Goal: Information Seeking & Learning: Learn about a topic

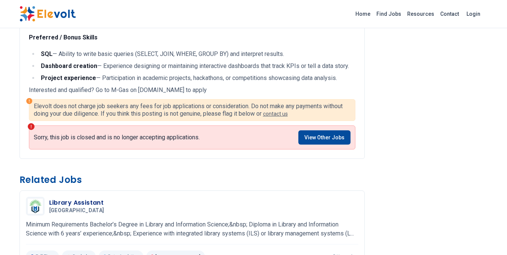
scroll to position [194, 0]
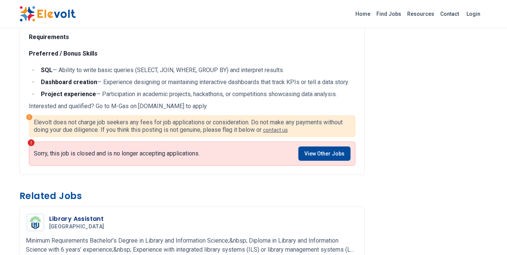
drag, startPoint x: 139, startPoint y: 107, endPoint x: 208, endPoint y: 105, distance: 69.1
click at [208, 105] on p "Interested and qualified? Go to M-Gas on [DOMAIN_NAME] to apply" at bounding box center [192, 106] width 326 height 9
copy p "[DOMAIN_NAME]"
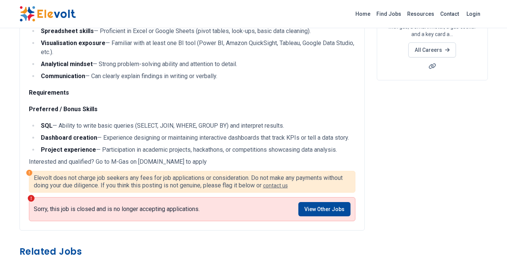
scroll to position [119, 0]
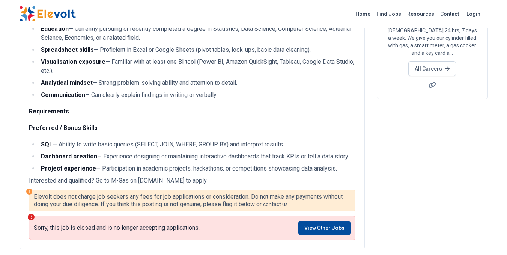
click at [223, 120] on div "Job Summary We are seeking a motivated, detail-oriented Data Analytics Intern t…" at bounding box center [192, 69] width 326 height 207
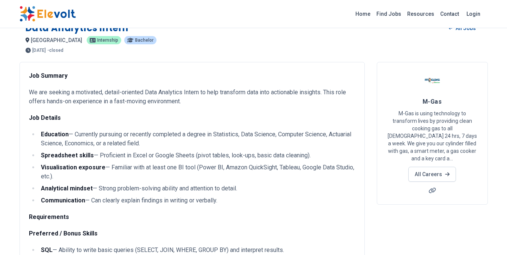
scroll to position [0, 0]
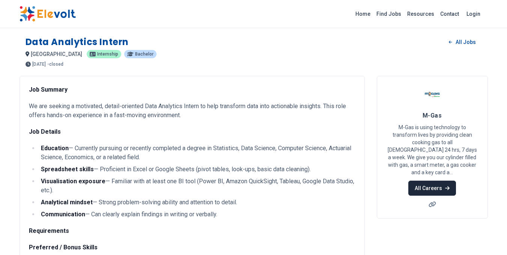
click at [435, 180] on link "All Careers" at bounding box center [432, 187] width 48 height 15
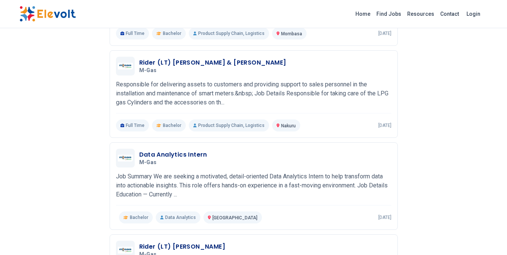
scroll to position [726, 0]
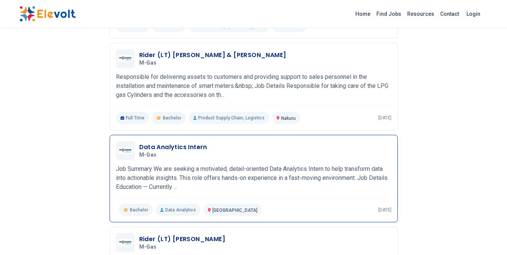
click at [266, 183] on p "Job Summary We are seeking a motivated, detail-oriented Data Analytics Intern t…" at bounding box center [253, 177] width 275 height 27
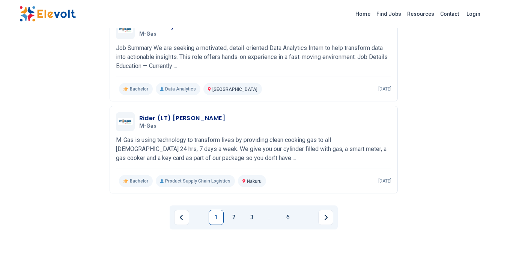
scroll to position [847, 0]
click at [233, 216] on link "2" at bounding box center [234, 216] width 15 height 15
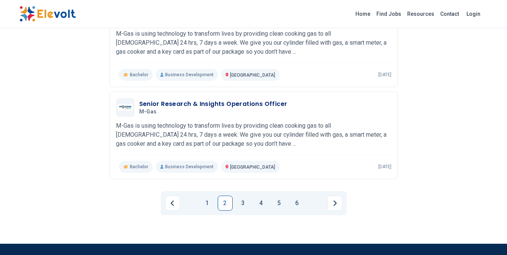
scroll to position [862, 0]
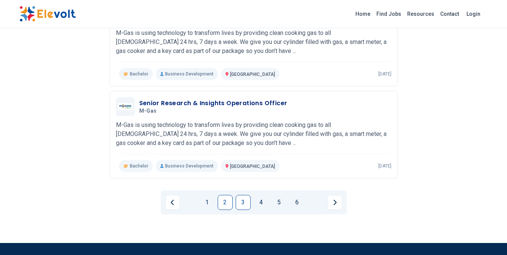
click at [241, 203] on link "3" at bounding box center [243, 202] width 15 height 15
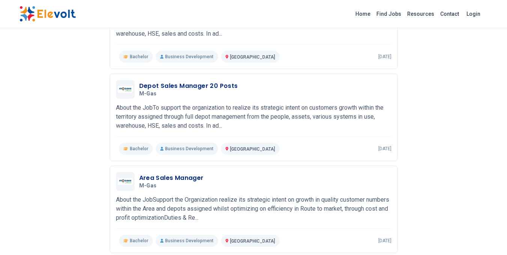
scroll to position [787, 0]
click at [241, 203] on p "About the JobSupport the Organization realize its strategic intent on growth in…" at bounding box center [253, 208] width 275 height 27
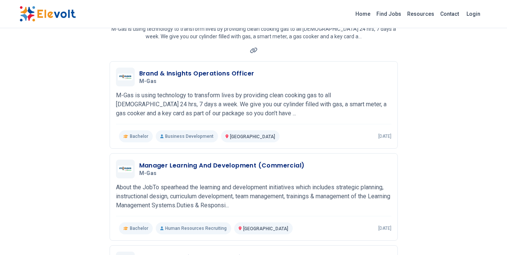
scroll to position [64, 0]
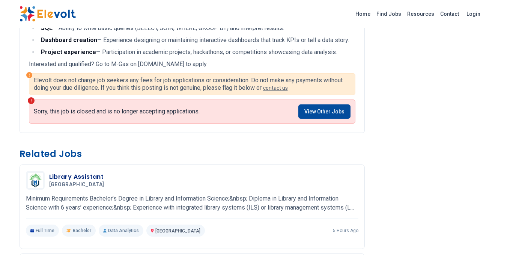
scroll to position [198, 0]
